Goal: Transaction & Acquisition: Purchase product/service

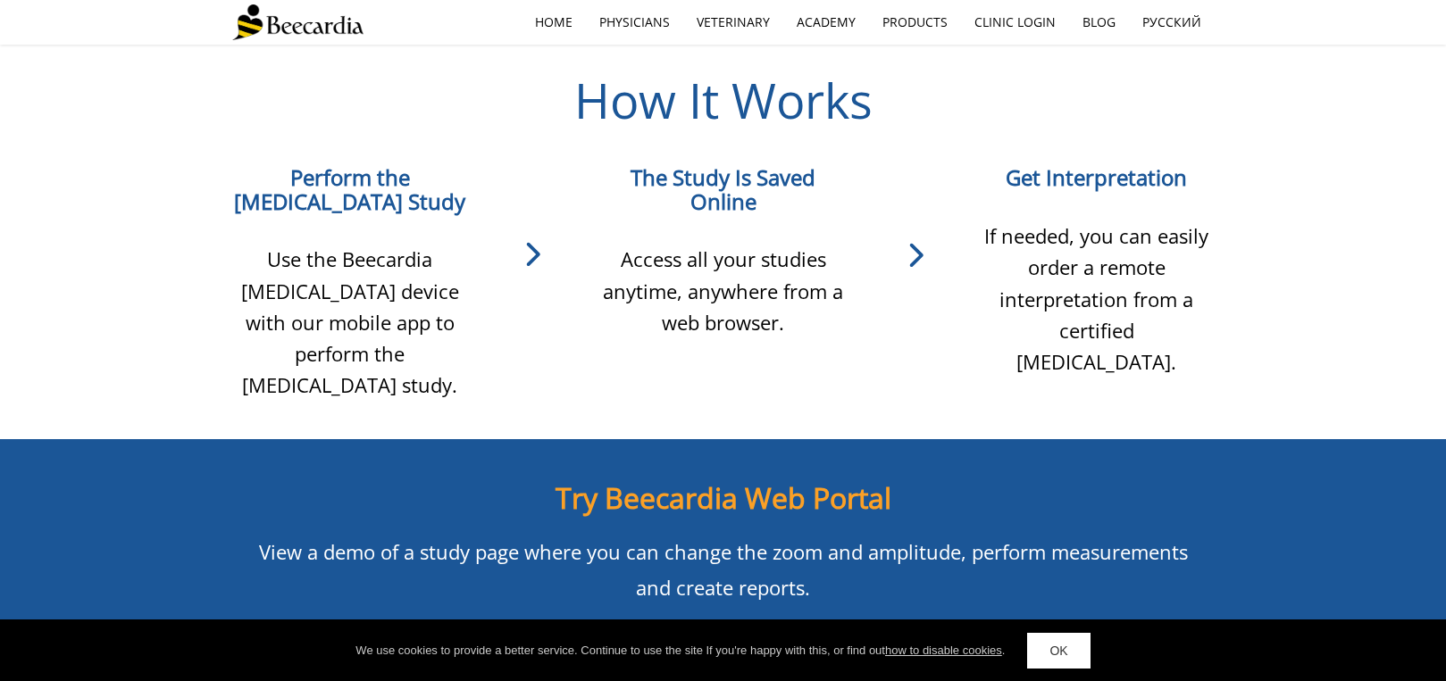
scroll to position [1789, 0]
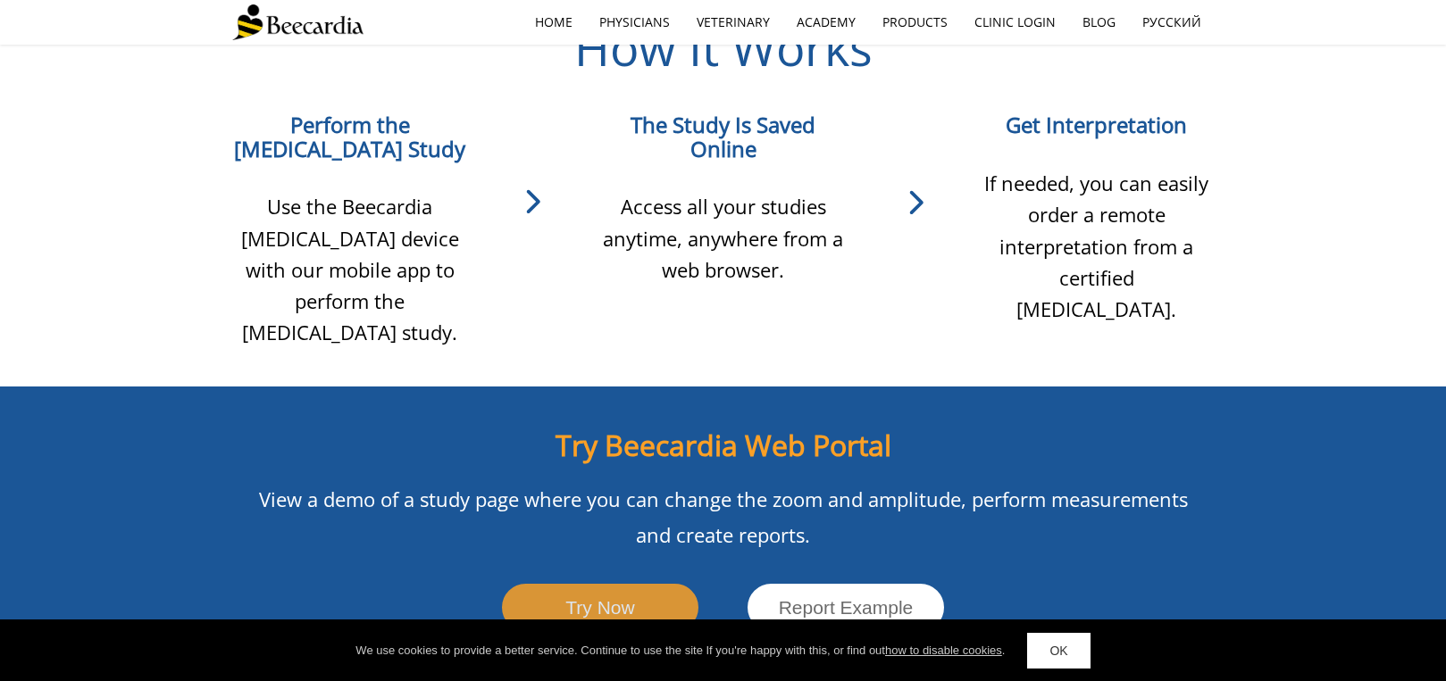
click at [605, 584] on link "Try Now" at bounding box center [600, 607] width 196 height 47
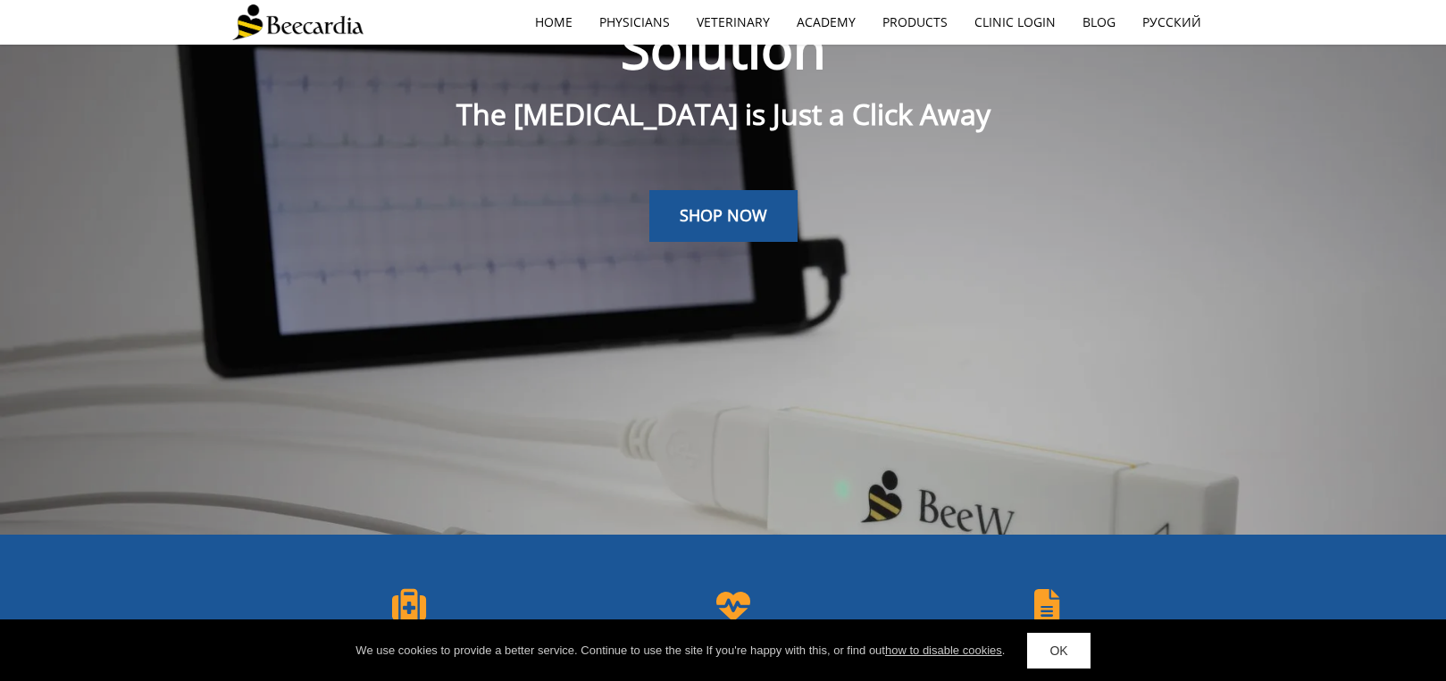
scroll to position [0, 0]
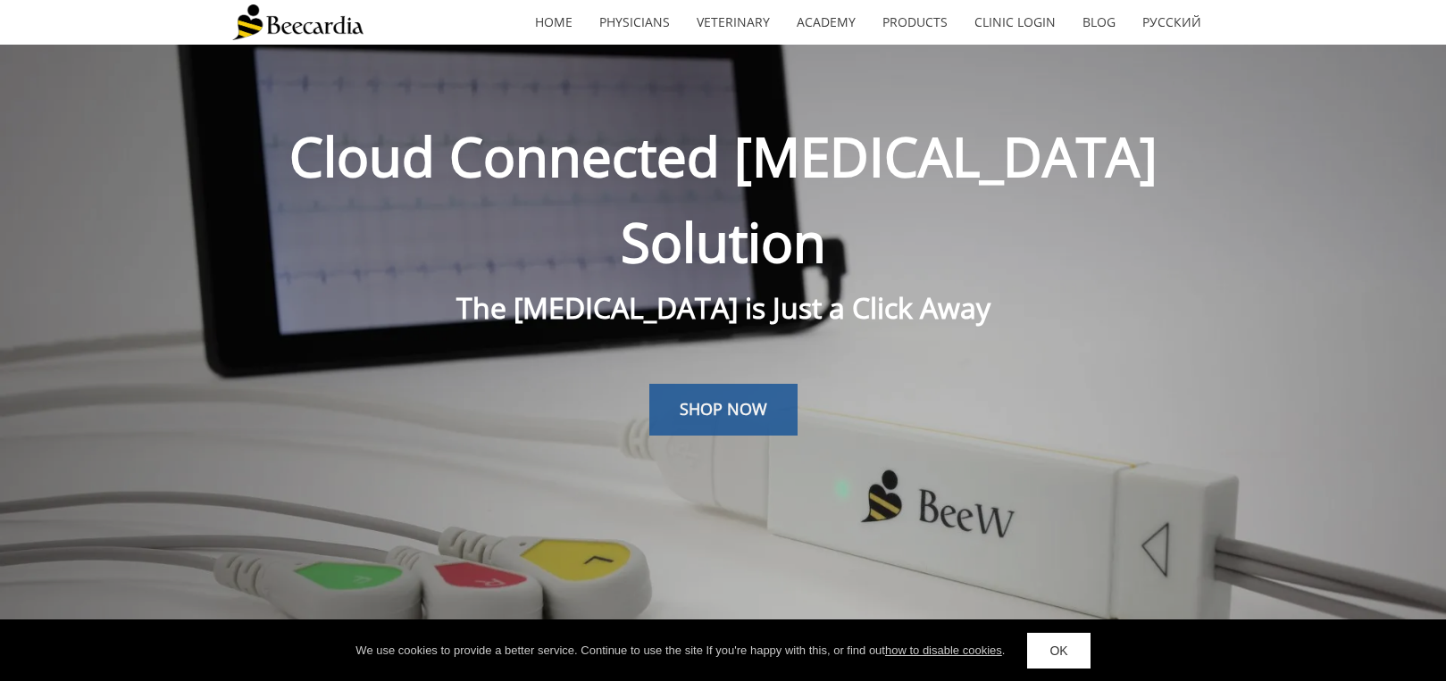
click at [696, 398] on span "SHOP NOW" at bounding box center [724, 408] width 88 height 21
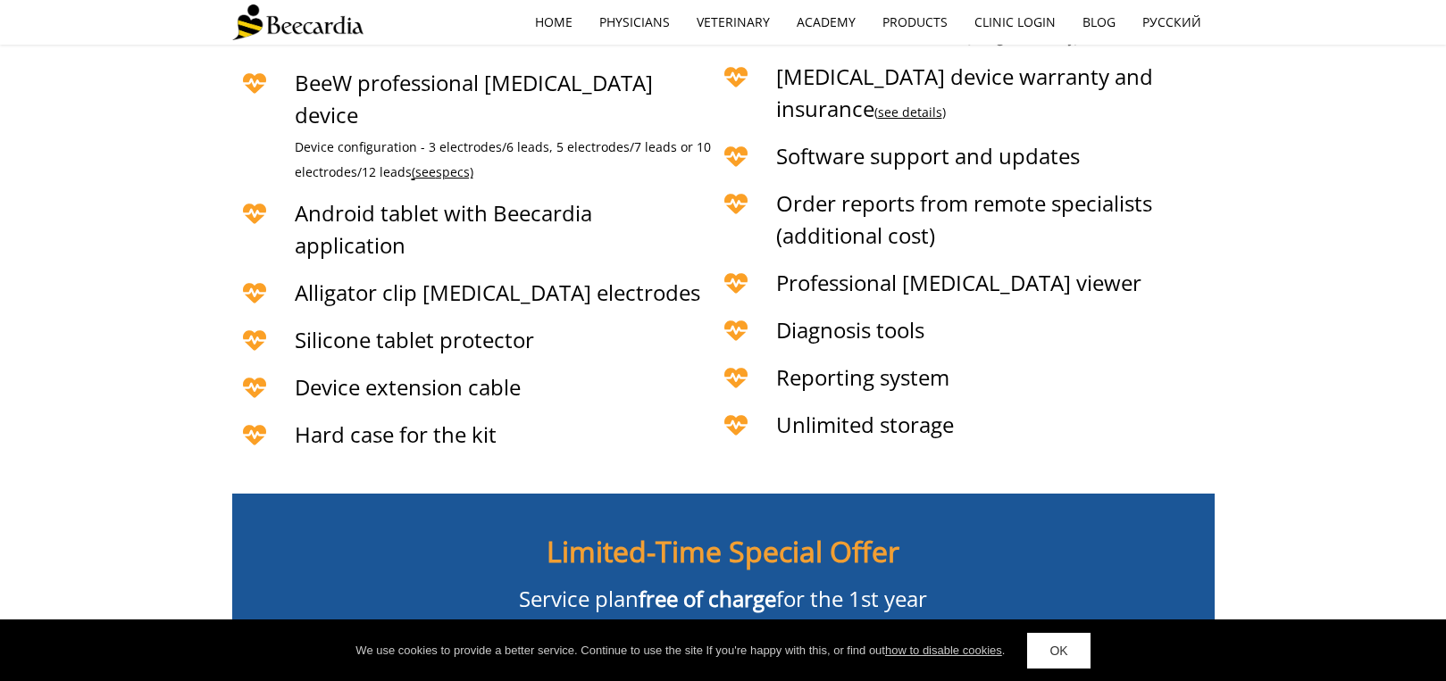
scroll to position [4400, 0]
click at [715, 650] on span "BUY NOW" at bounding box center [723, 659] width 78 height 18
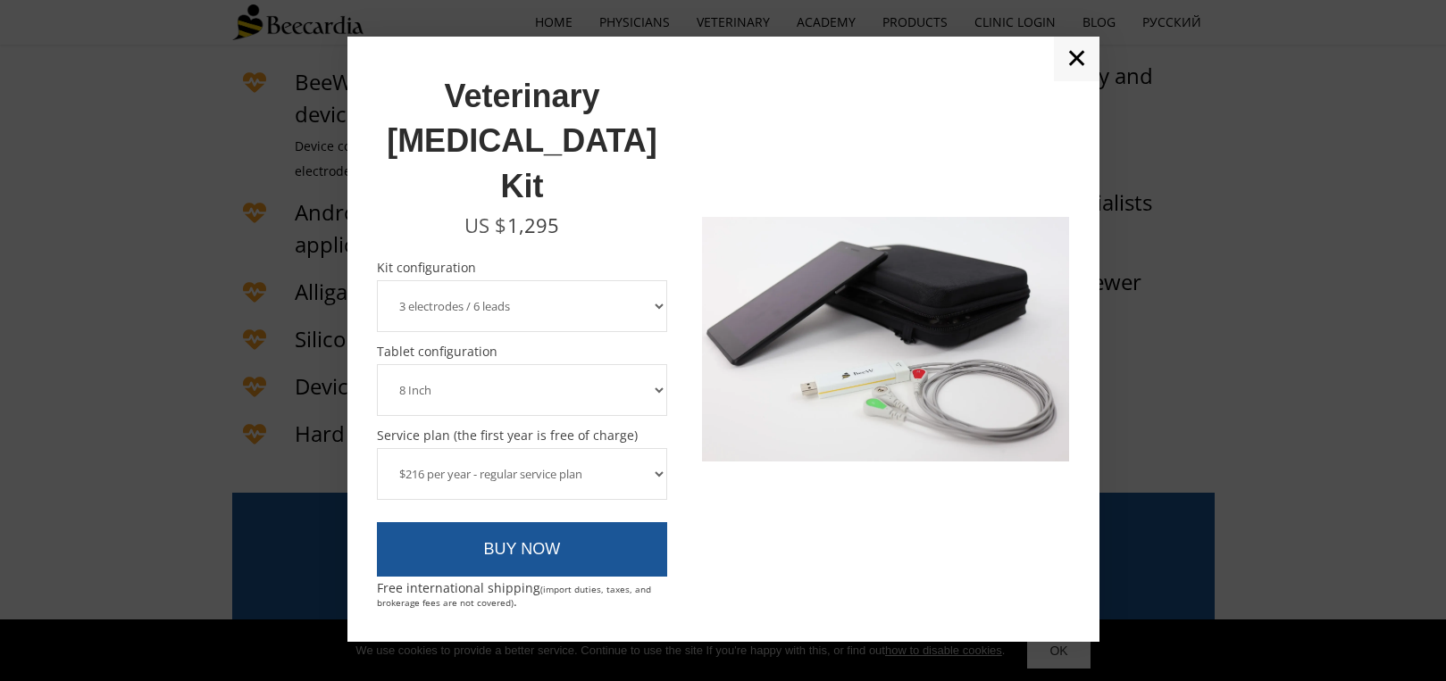
click at [663, 280] on select "3 electrodes / 6 leads 5 electrodes / 7 leads" at bounding box center [522, 306] width 291 height 52
click at [654, 280] on select "3 electrodes / 6 leads 5 electrodes / 7 leads" at bounding box center [522, 306] width 291 height 52
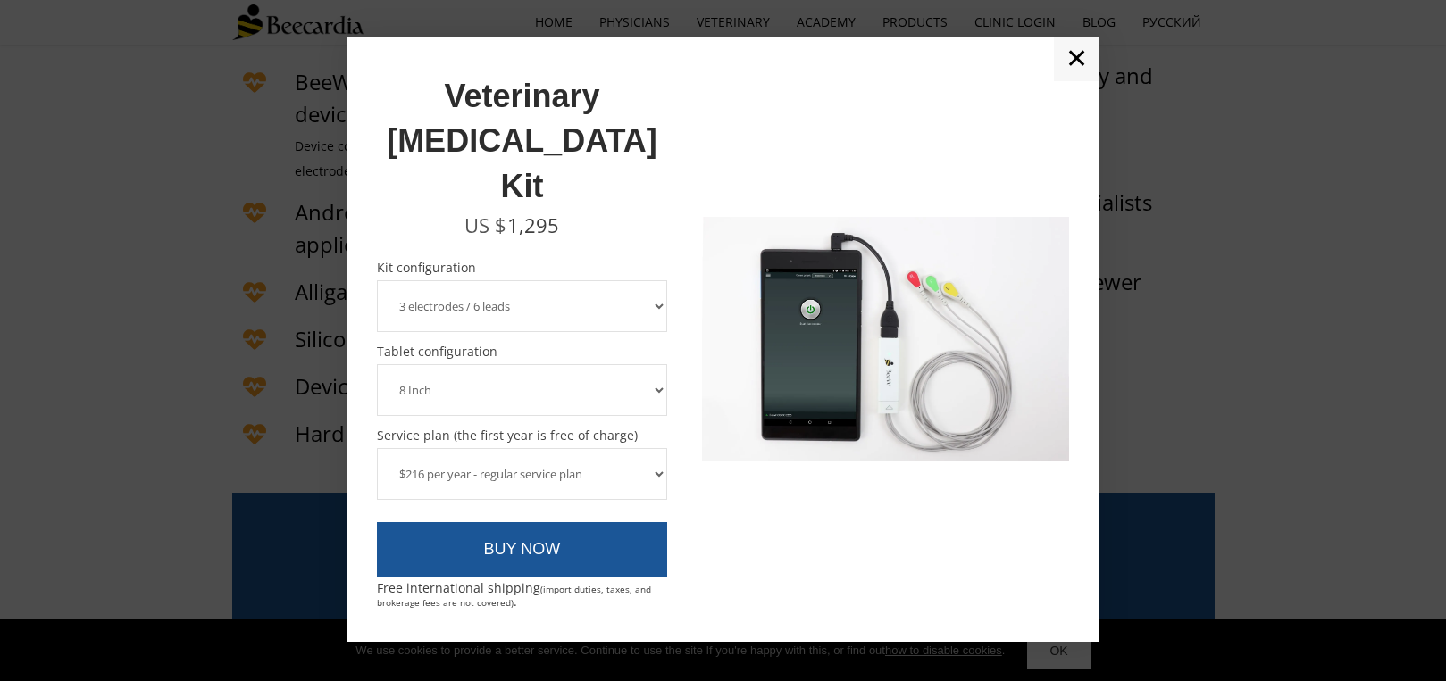
click at [565, 280] on select "3 electrodes / 6 leads 5 electrodes / 7 leads" at bounding box center [522, 306] width 291 height 52
select select "5 electrodes / 7 leads"
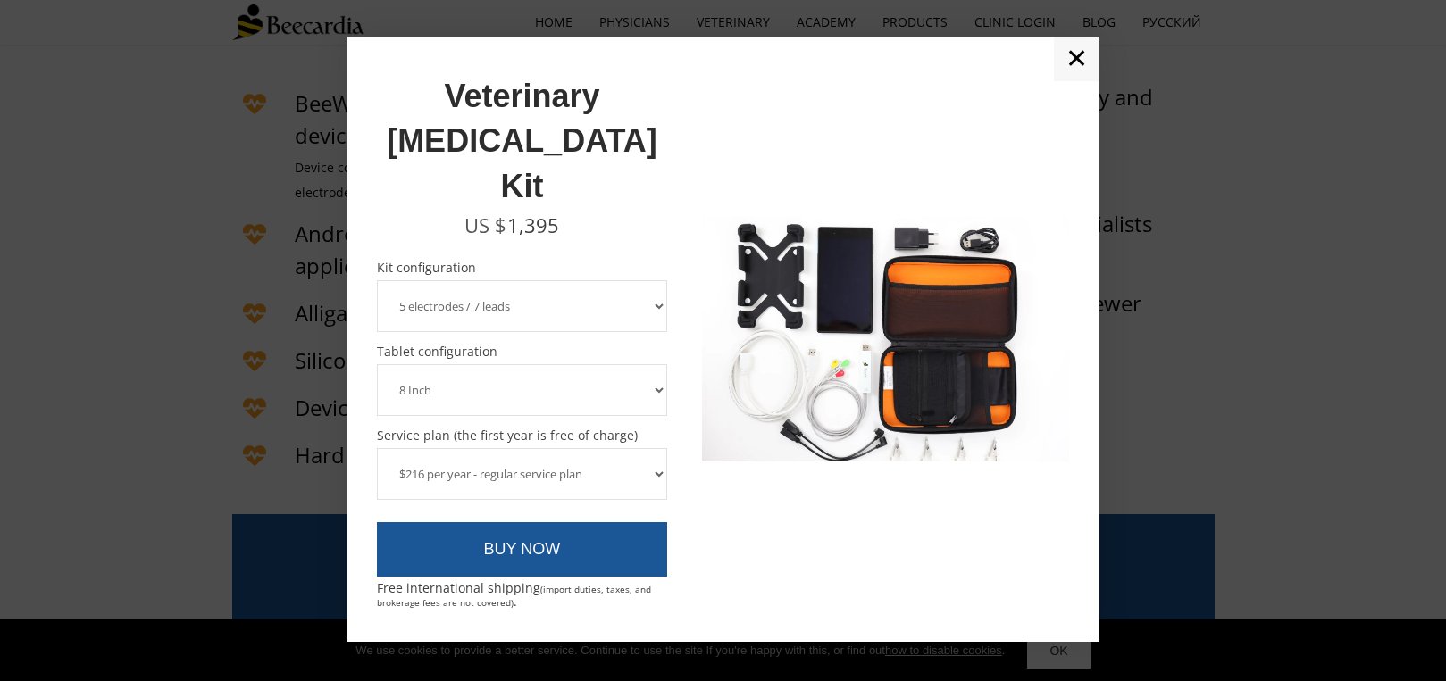
scroll to position [4364, 0]
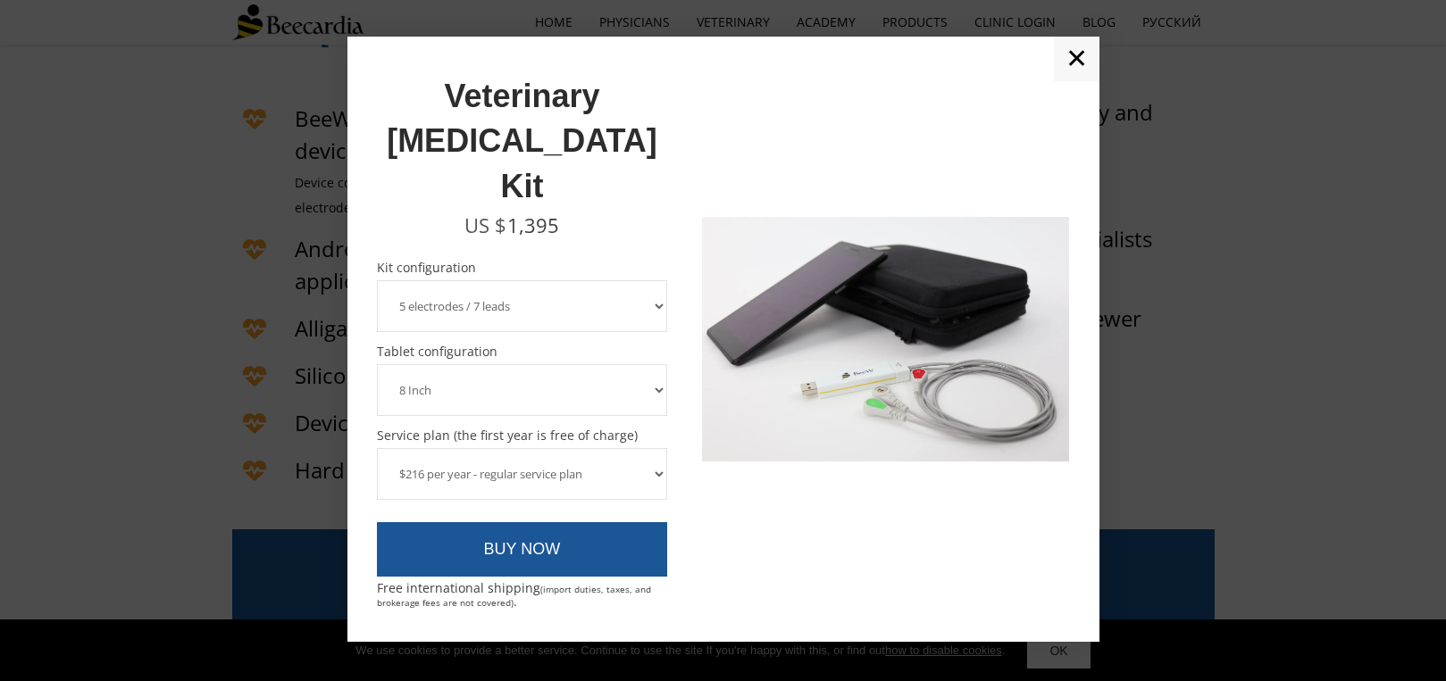
click at [625, 280] on select "3 electrodes / 6 leads 5 electrodes / 7 leads" at bounding box center [522, 306] width 291 height 52
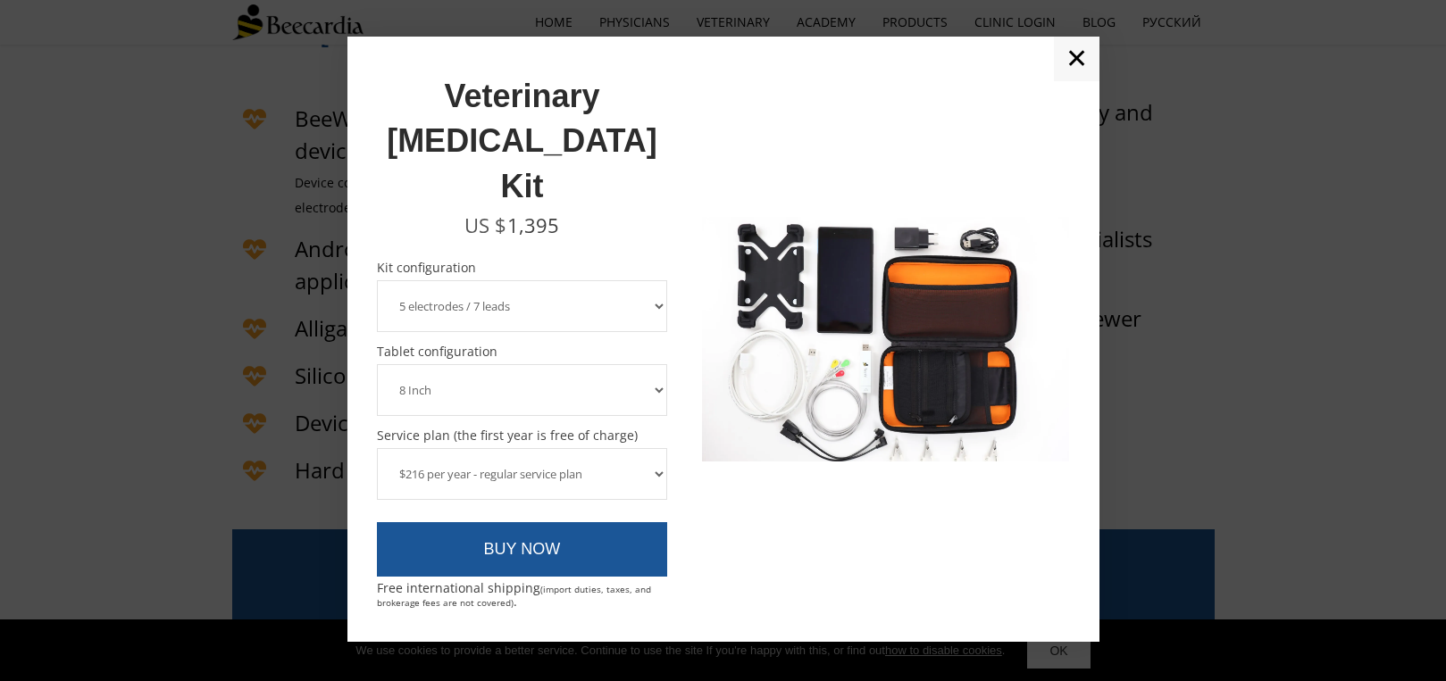
click at [613, 364] on select "8 Inch 10 Inch" at bounding box center [522, 390] width 291 height 52
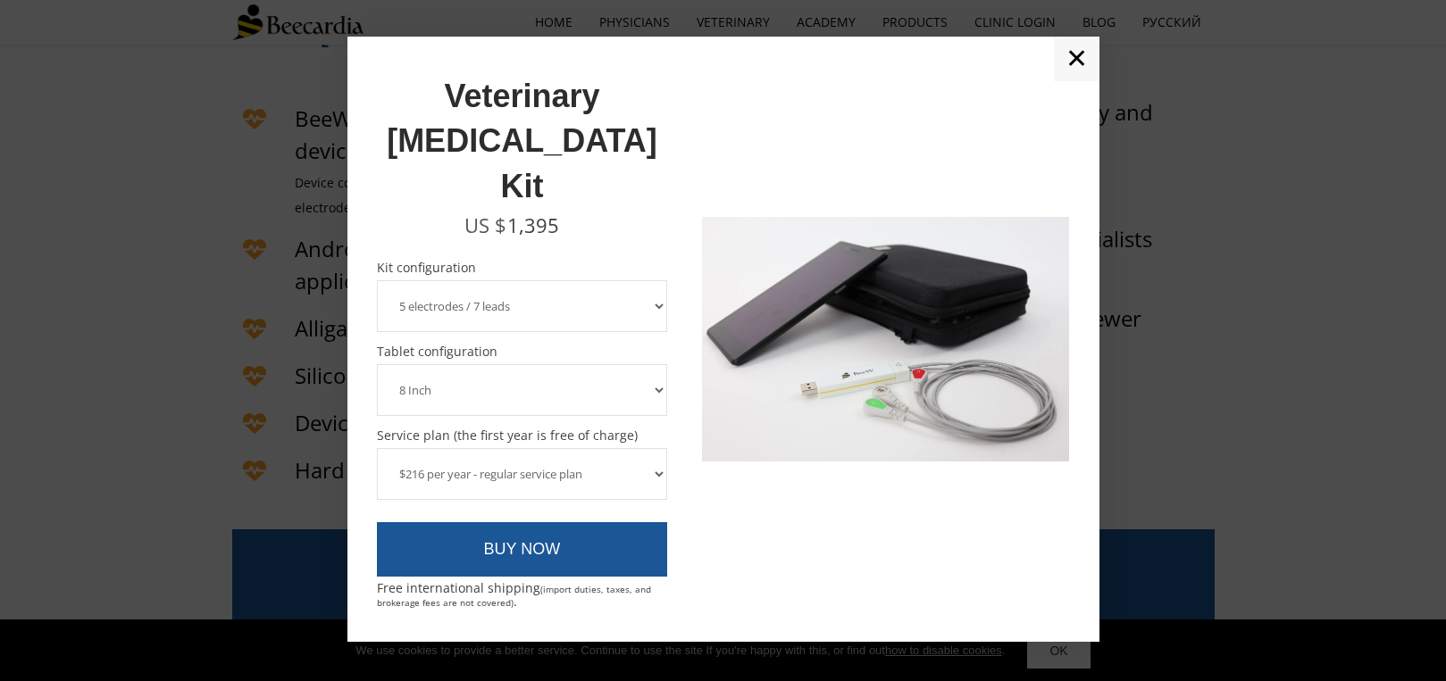
click at [655, 280] on select "3 electrodes / 6 leads 5 electrodes / 7 leads" at bounding box center [522, 306] width 291 height 52
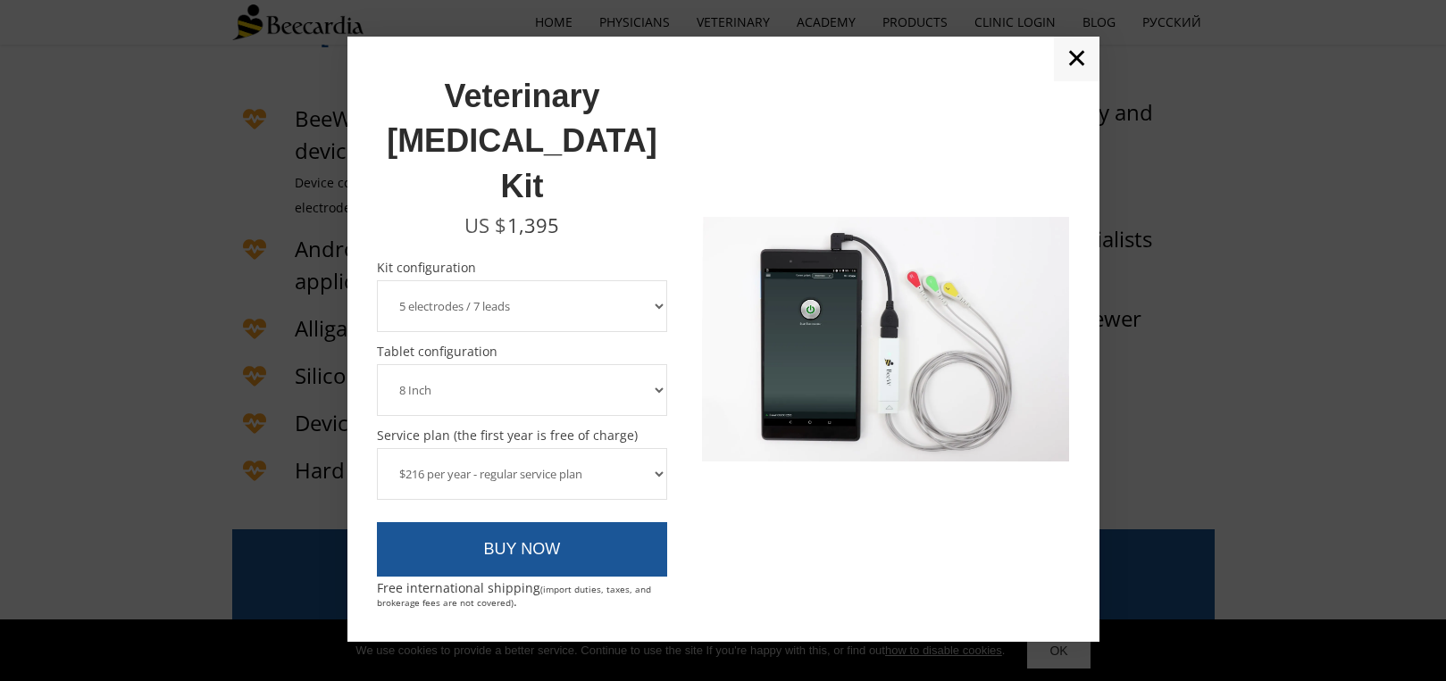
click at [655, 364] on select "8 Inch 10 Inch" at bounding box center [522, 390] width 291 height 52
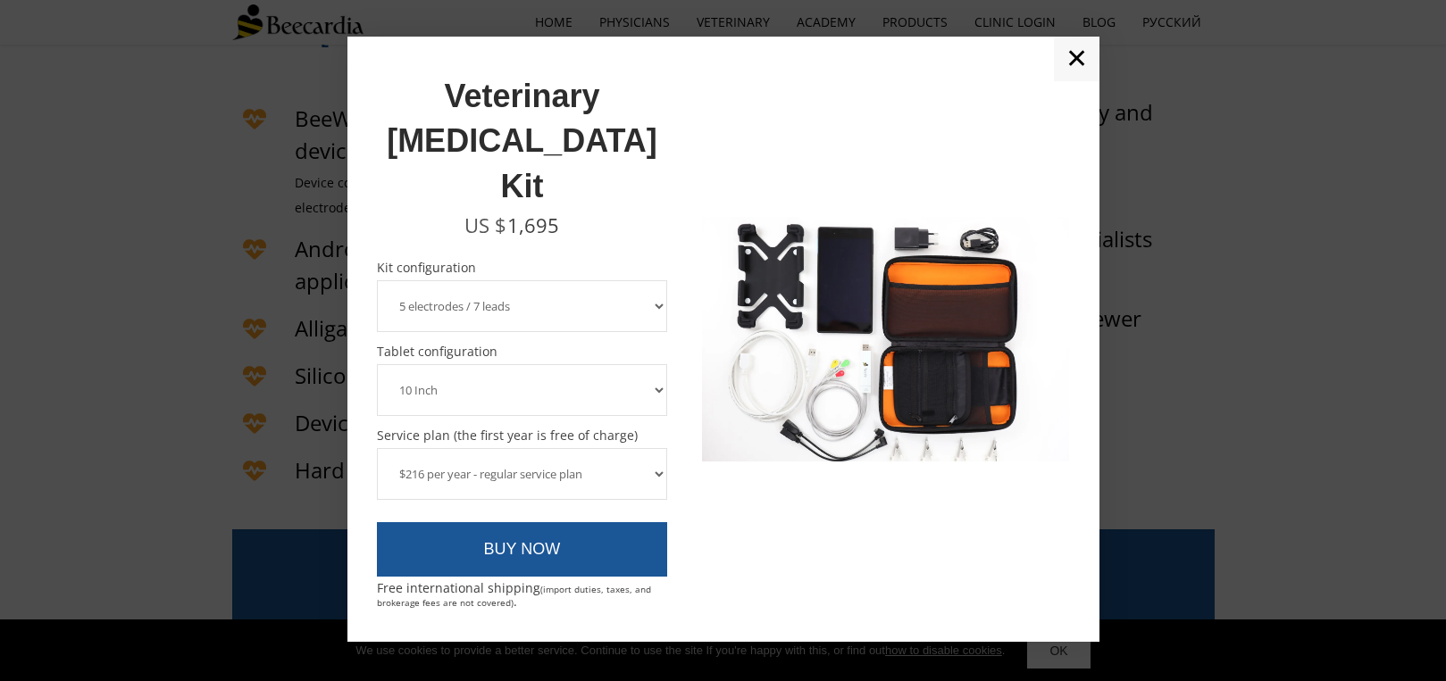
click at [652, 364] on select "8 Inch 10 Inch" at bounding box center [522, 390] width 291 height 52
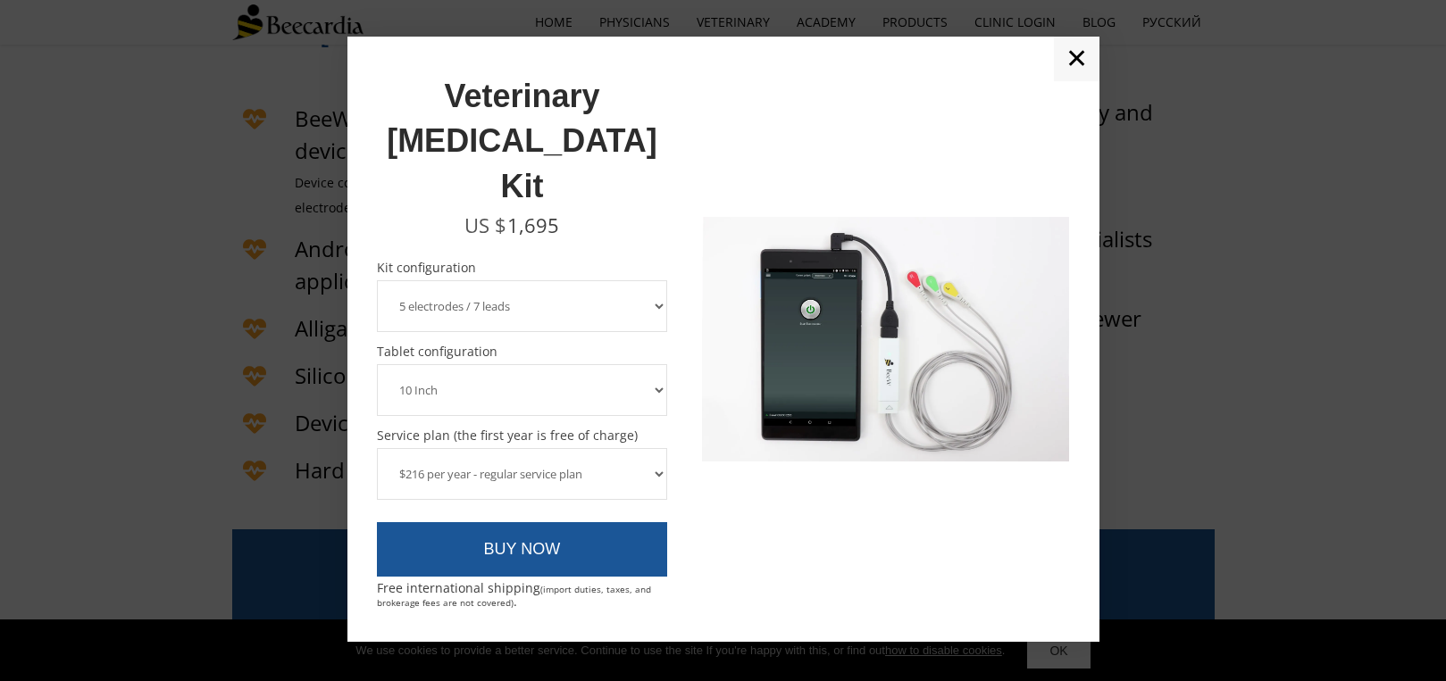
select select "8 Inch"
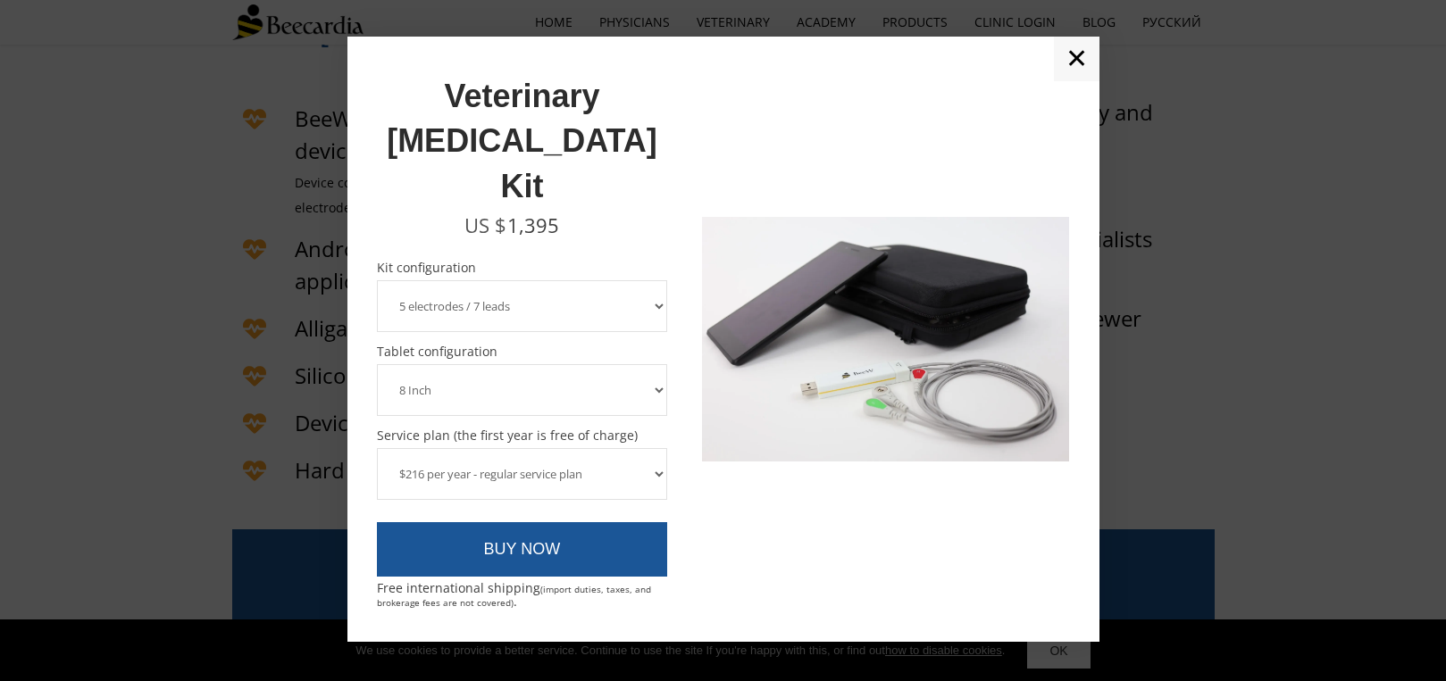
scroll to position [4410, 0]
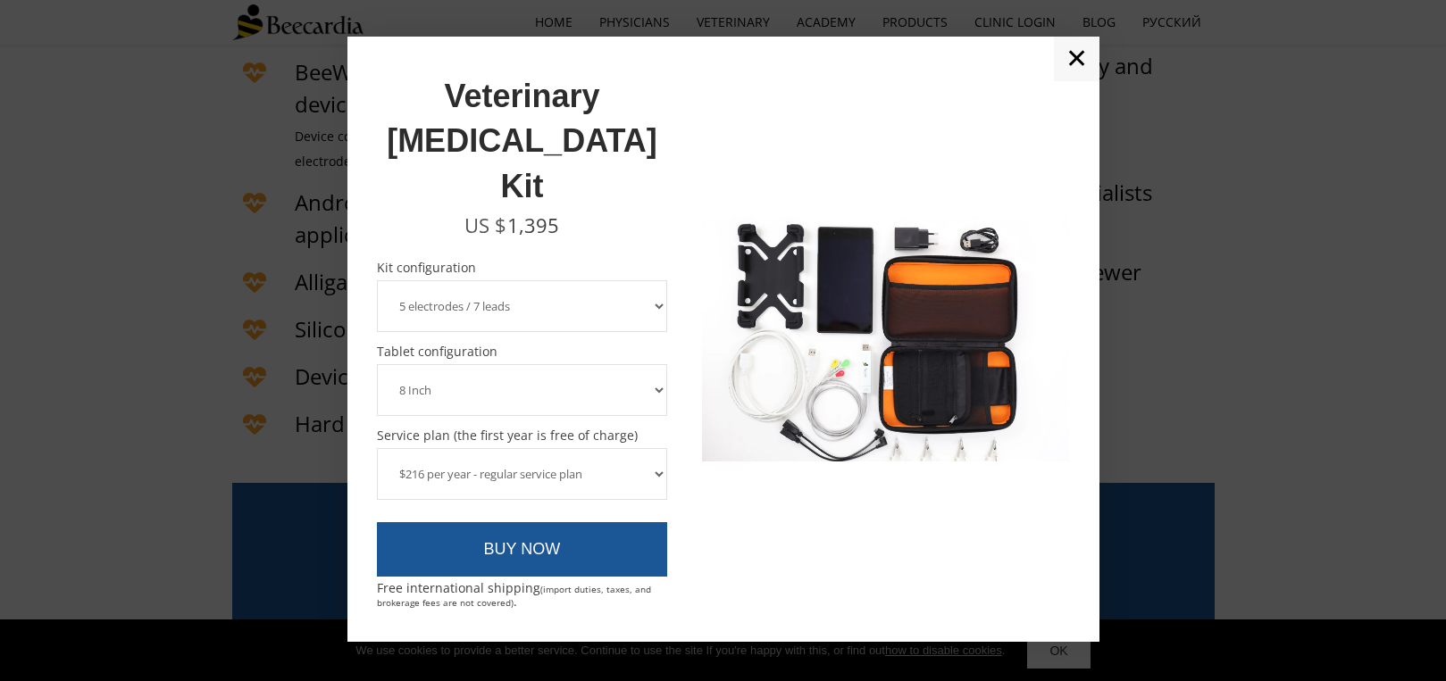
click at [615, 280] on select "3 electrodes / 6 leads 5 electrodes / 7 leads" at bounding box center [522, 306] width 291 height 52
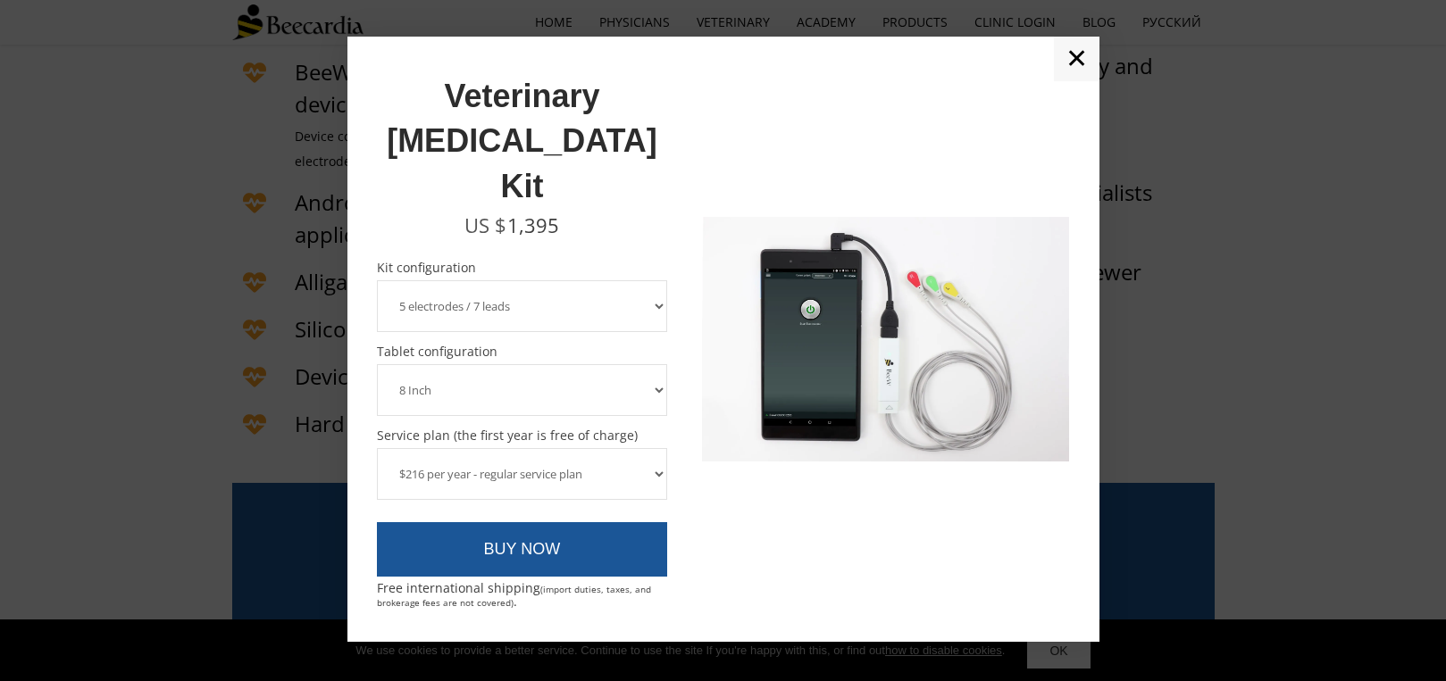
select select "3 electrodes / 6 leads"
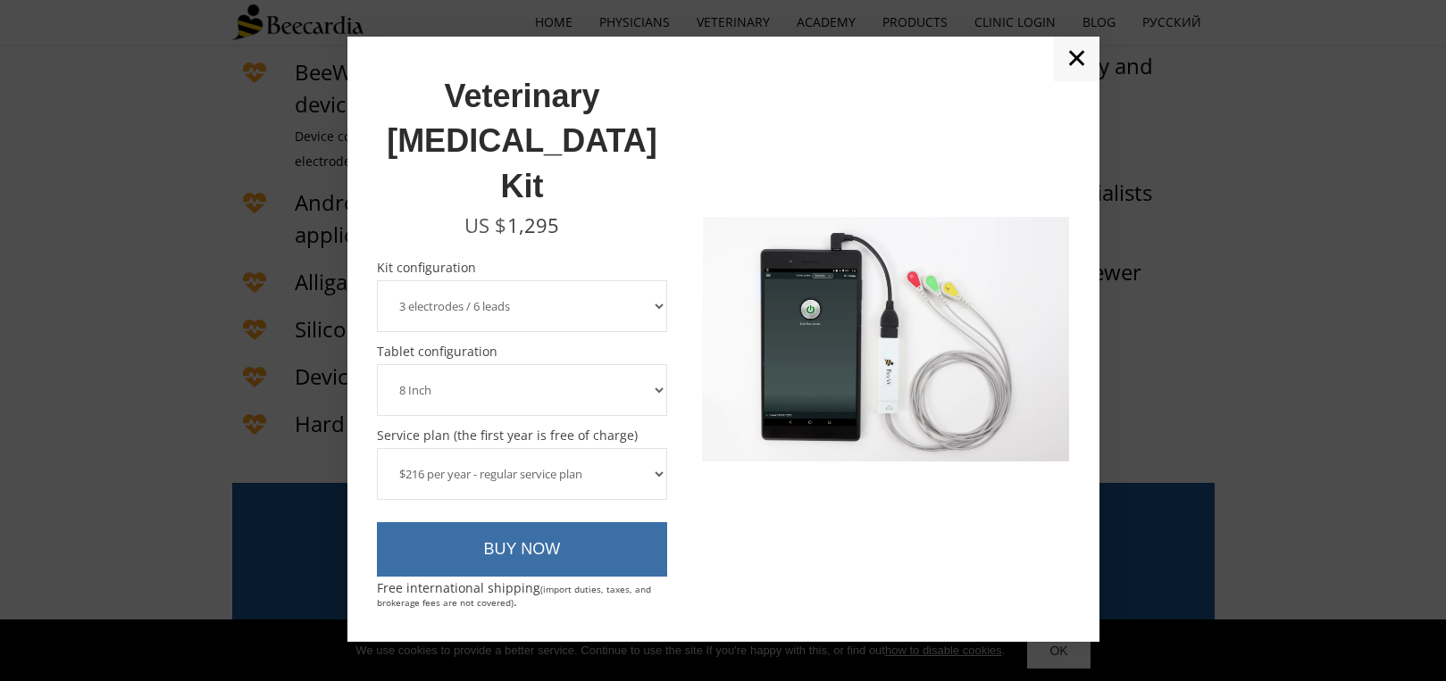
click at [554, 522] on link "BUY NOW" at bounding box center [522, 549] width 291 height 55
